Goal: Information Seeking & Learning: Learn about a topic

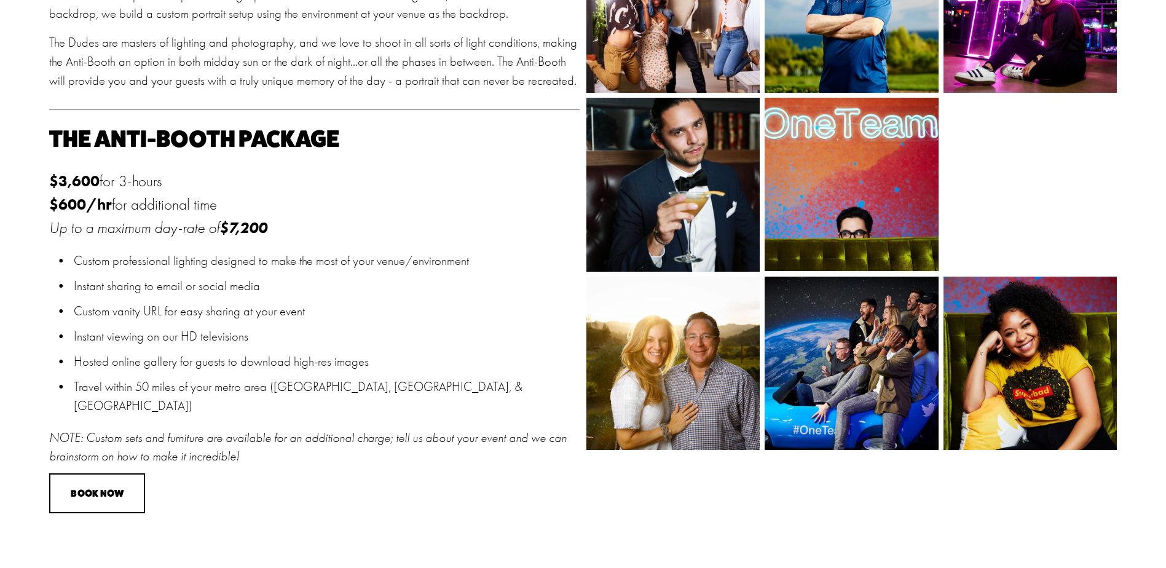
scroll to position [676, 0]
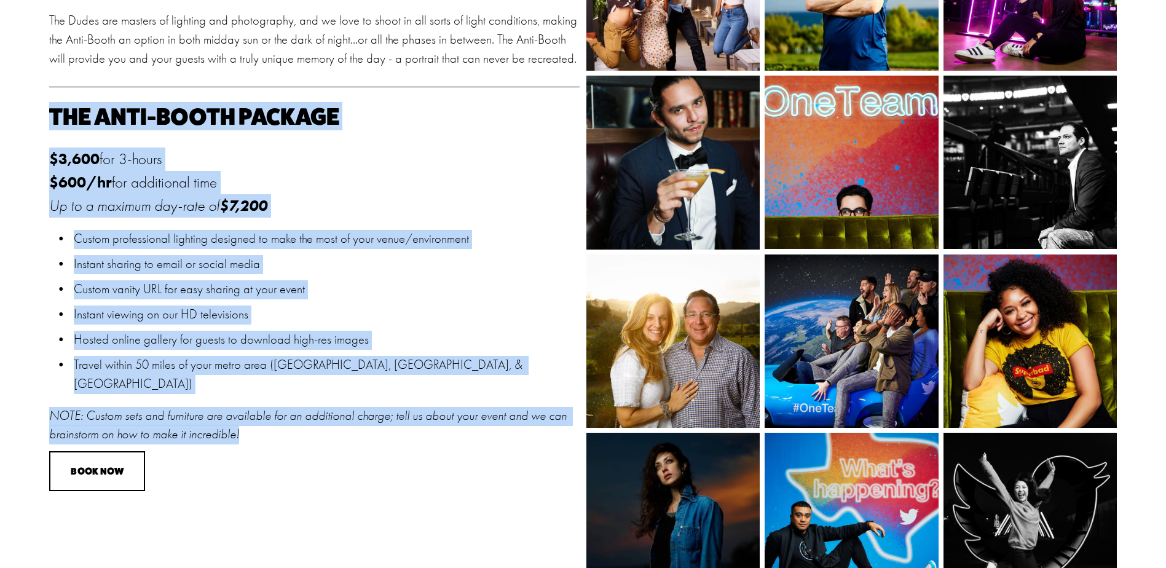
drag, startPoint x: 49, startPoint y: 115, endPoint x: 480, endPoint y: 414, distance: 524.1
click at [480, 414] on div "The Anti-Booth Package $3,600 for 3-hours $600/hr for additional time Up to a m…" at bounding box center [314, 274] width 530 height 339
copy div "The Anti-Booth Package $3,600 for 3-hours $600/hr for additional time Up to a m…"
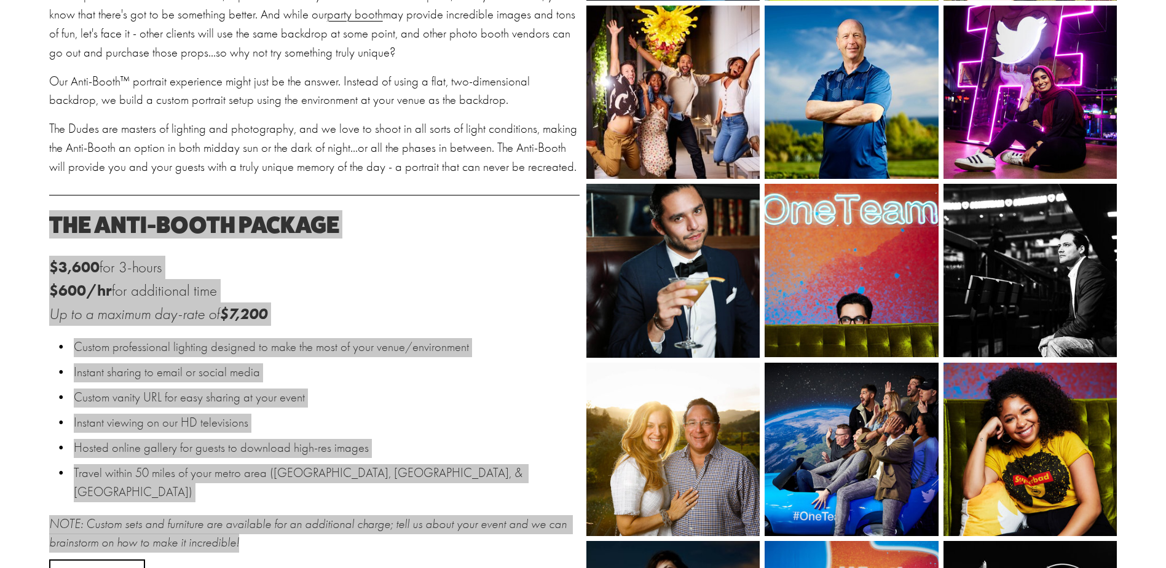
scroll to position [0, 0]
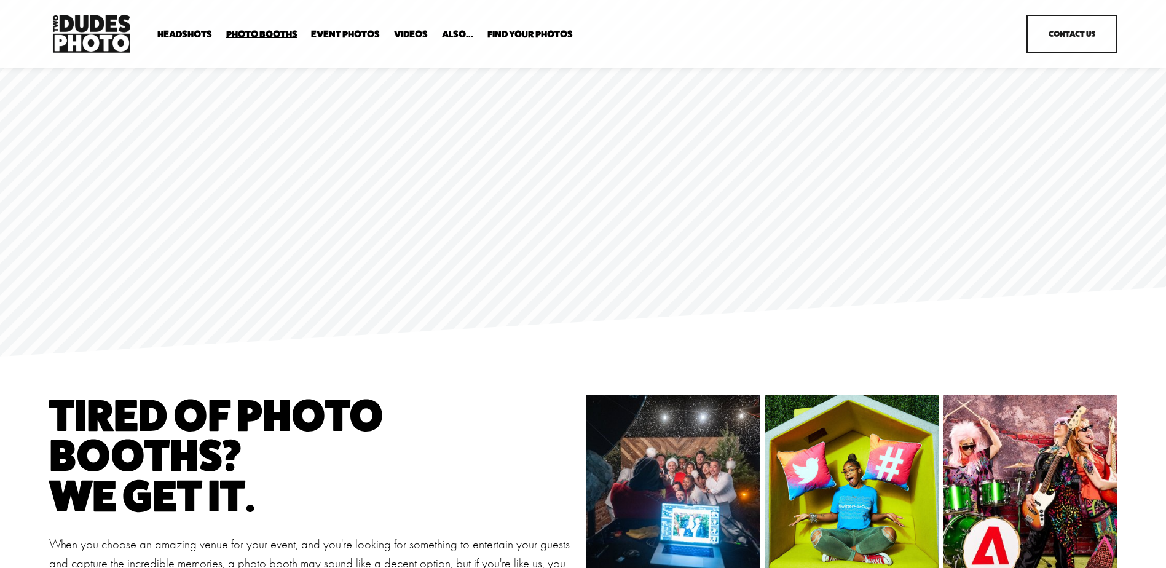
click at [0, 0] on span "Anti Booth" at bounding box center [0, 0] width 0 height 0
click at [0, 0] on span "Party Booth" at bounding box center [0, 0] width 0 height 0
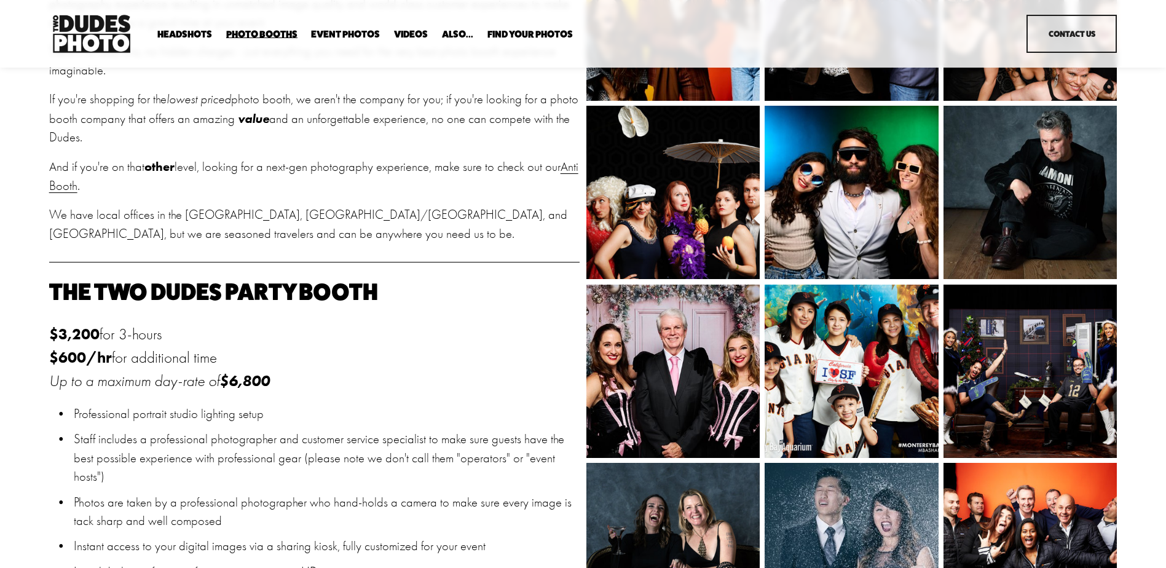
scroll to position [553, 0]
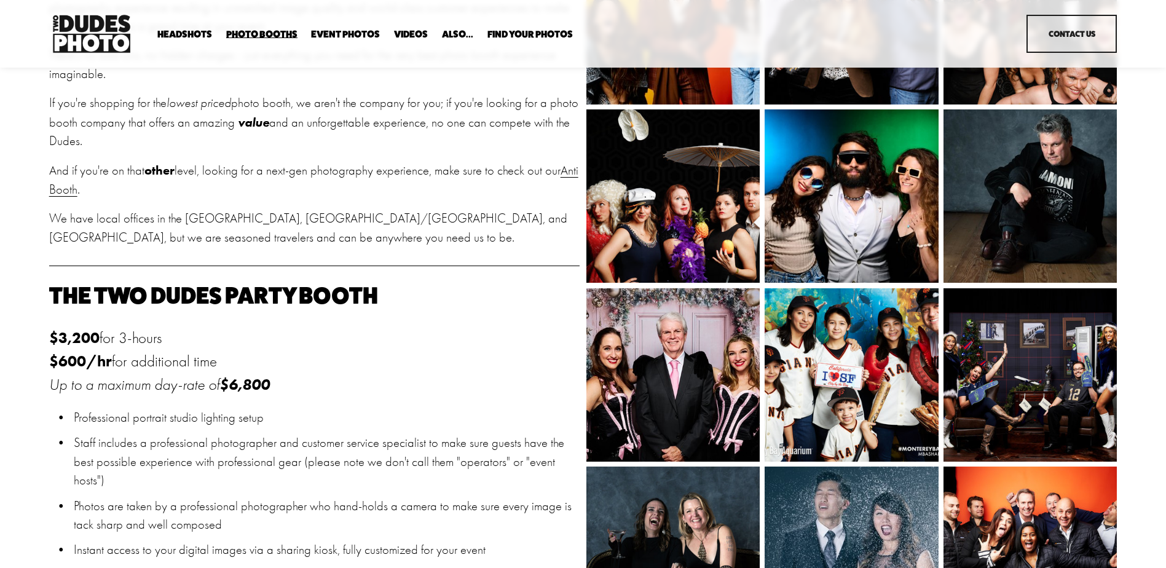
click at [0, 0] on span "Tuxedo B+W Booth" at bounding box center [0, 0] width 0 height 0
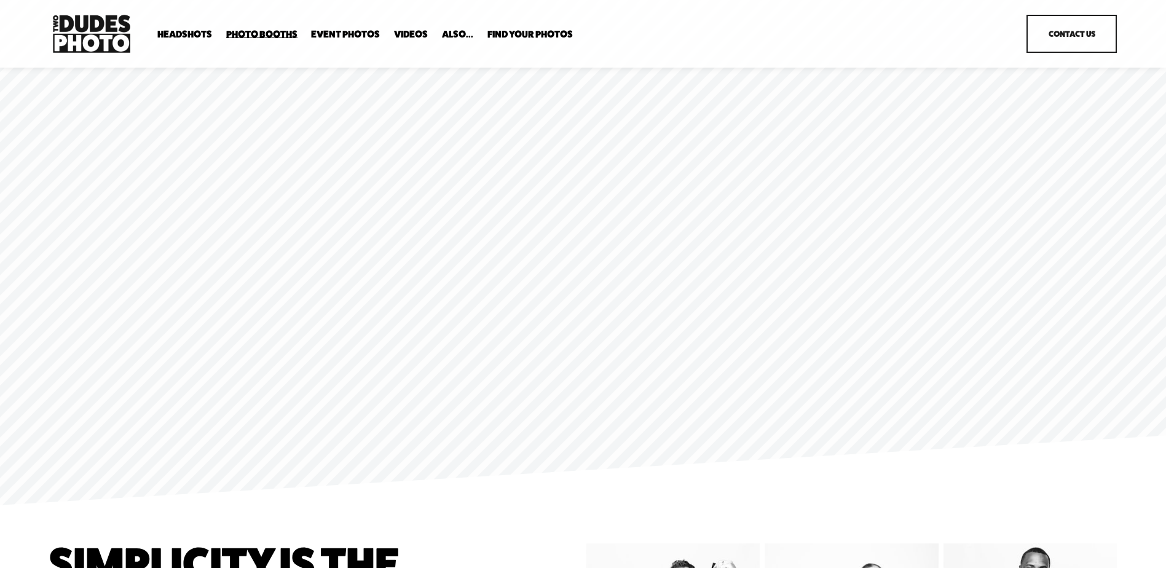
click at [0, 0] on span "Bespoke Booth" at bounding box center [0, 0] width 0 height 0
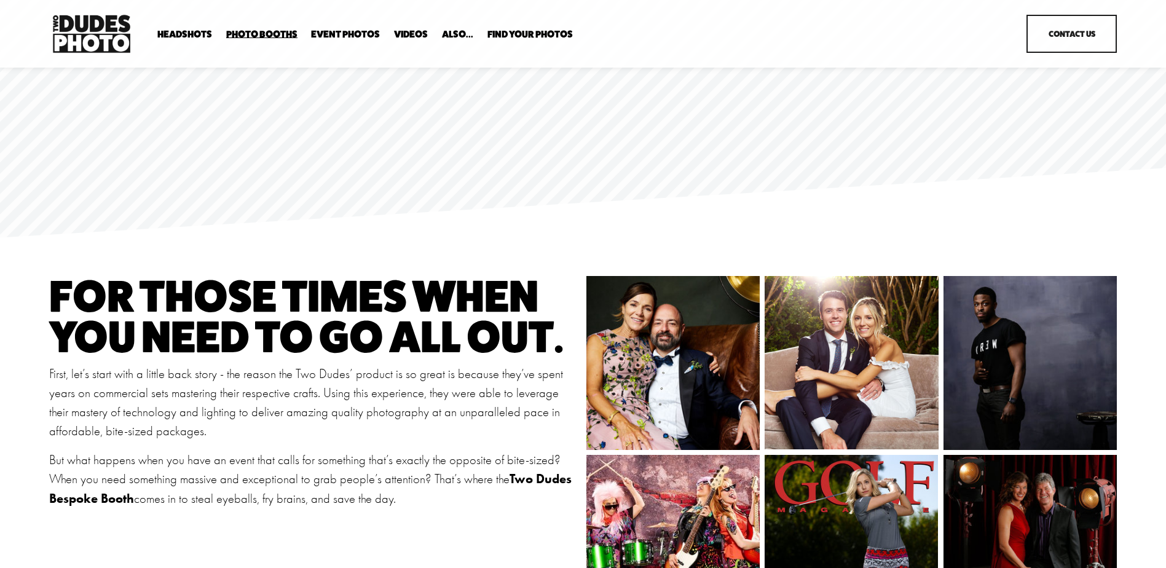
click at [0, 0] on span "Party Booth" at bounding box center [0, 0] width 0 height 0
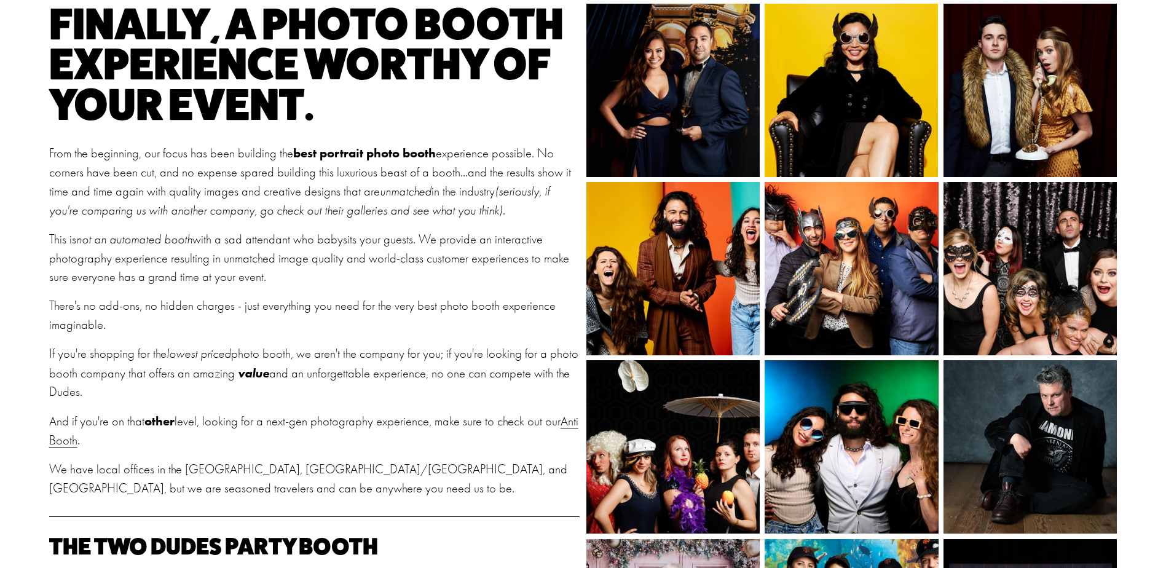
scroll to position [307, 0]
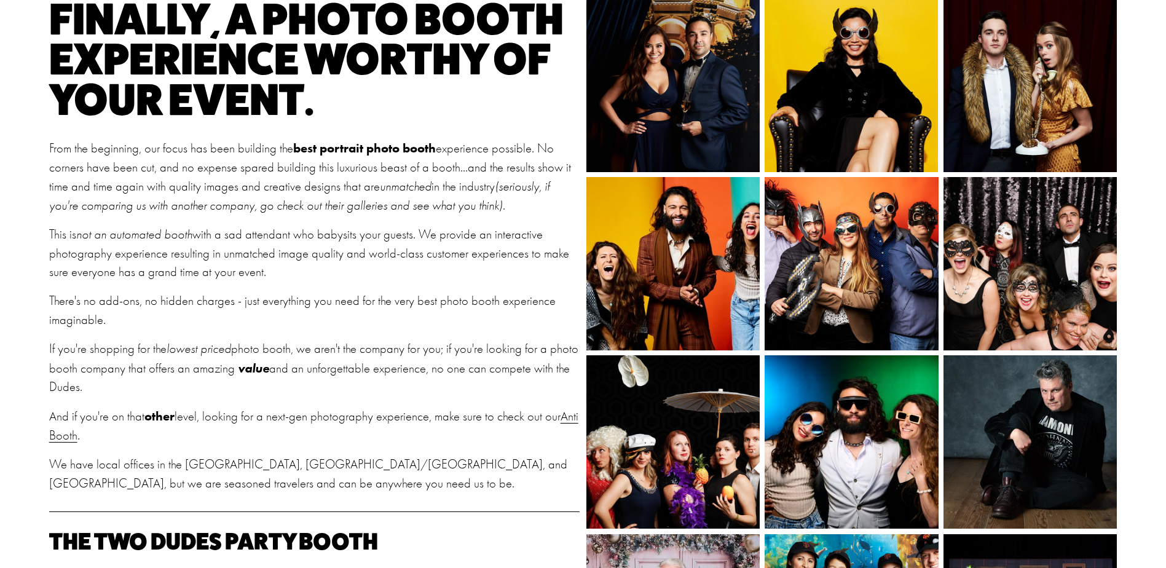
click at [82, 437] on link "Anti Booth" at bounding box center [313, 425] width 529 height 33
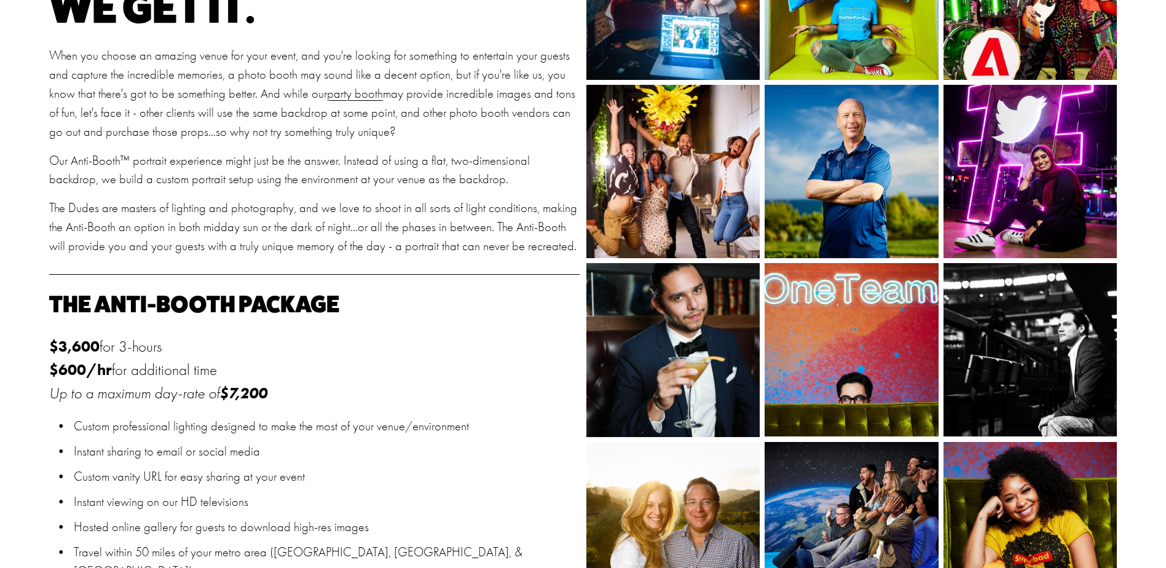
scroll to position [492, 0]
